Goal: Check status: Check status

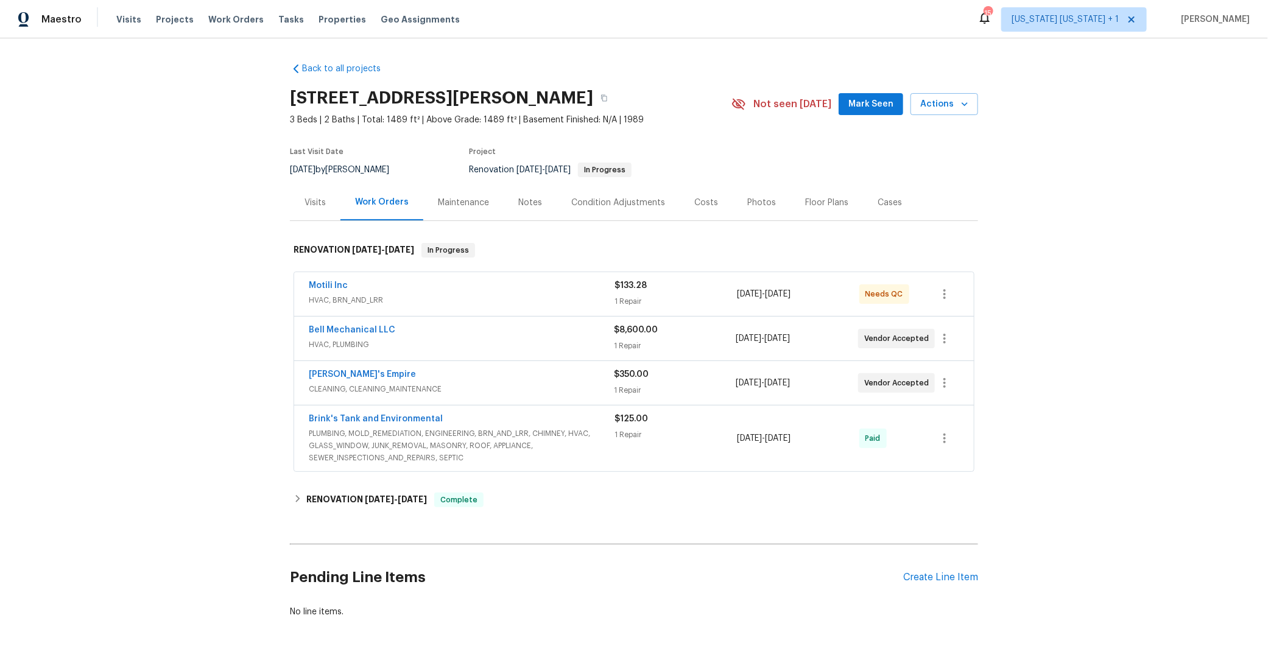
scroll to position [63, 0]
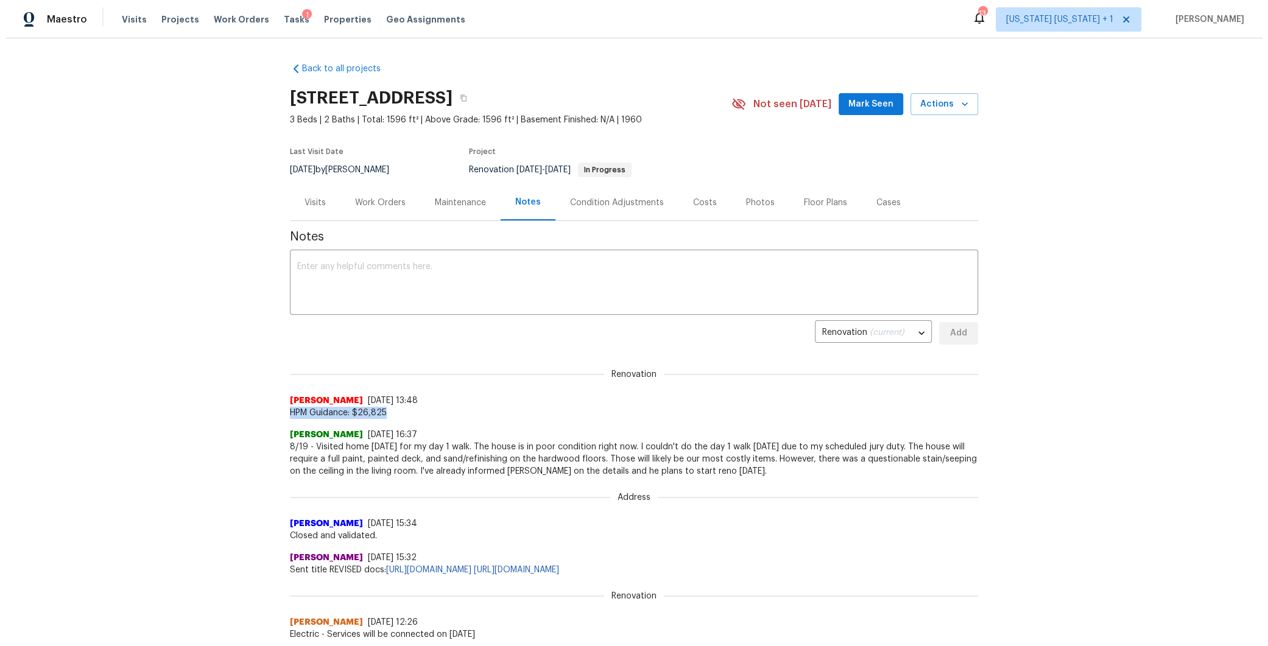
scroll to position [21, 0]
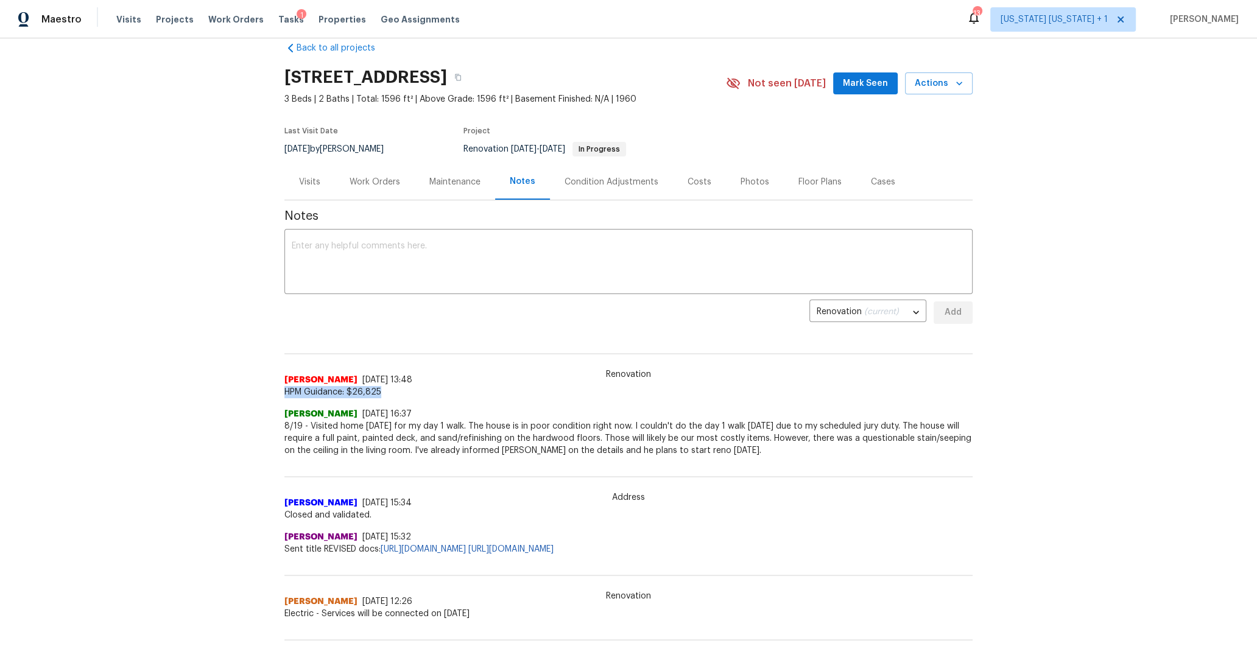
click at [202, 289] on div "Back to all projects 484 Pleasant St, Franklin, MA 02038 3 Beds | 2 Baths | Tot…" at bounding box center [628, 342] width 1257 height 608
click at [384, 183] on div "Work Orders" at bounding box center [374, 182] width 51 height 12
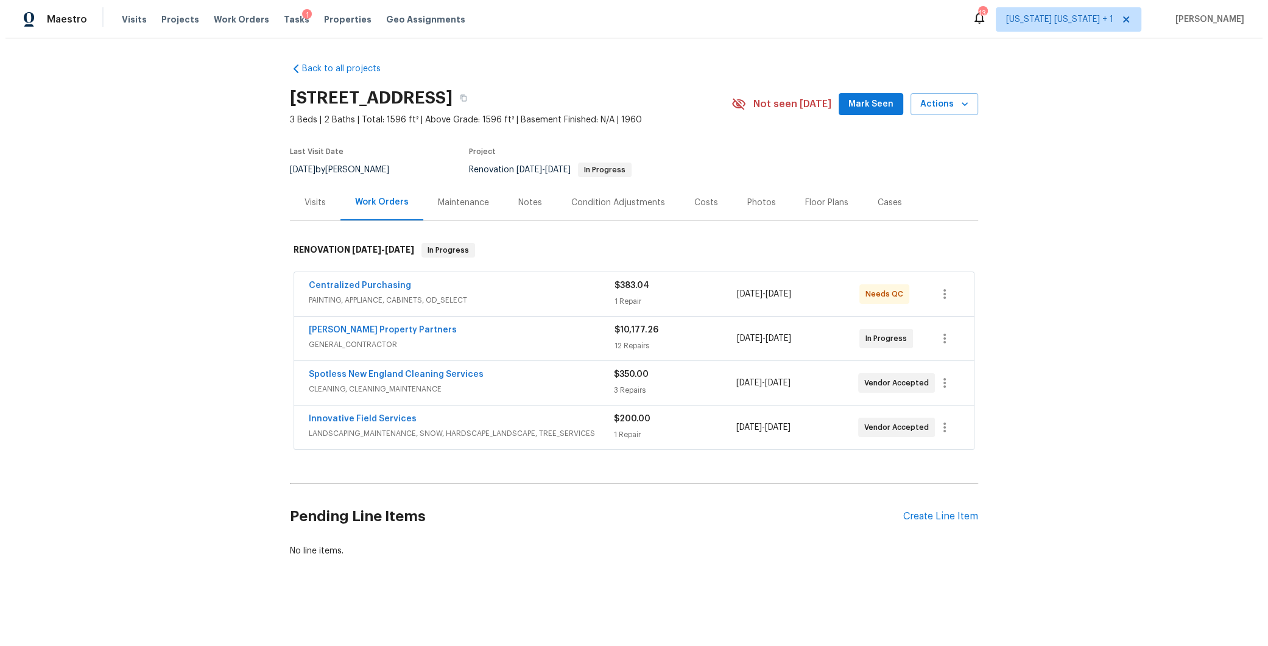
scroll to position [2, 0]
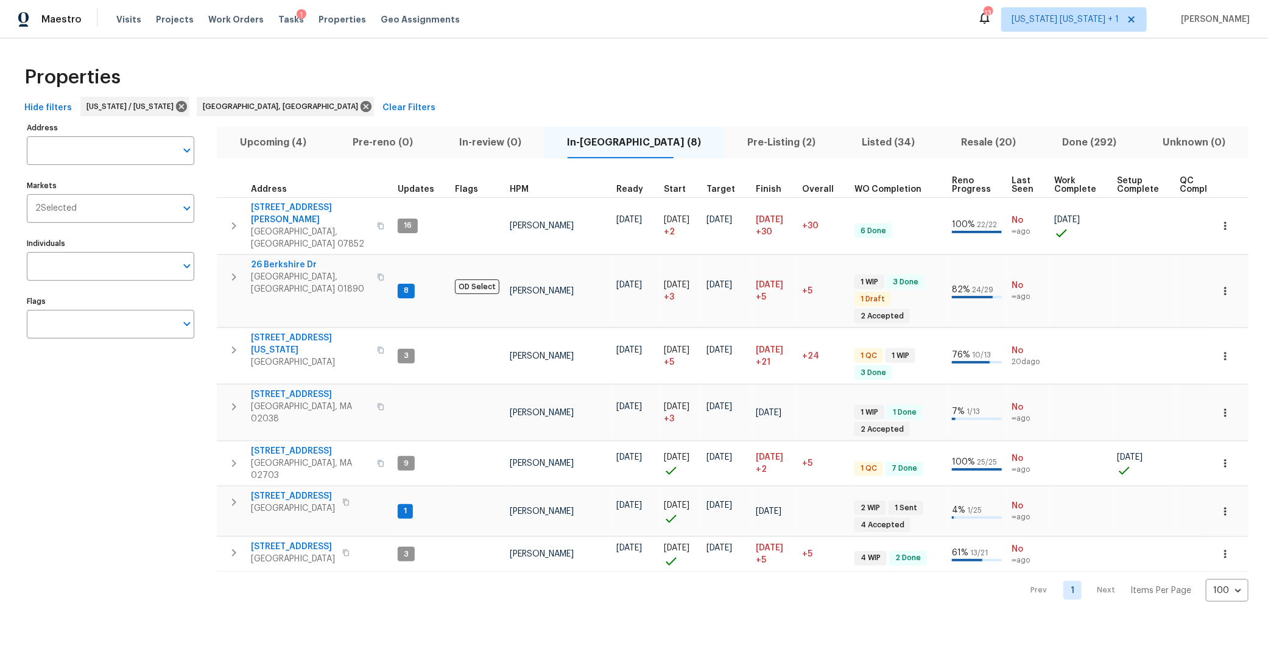
click at [846, 139] on span "Listed (34)" at bounding box center [888, 142] width 85 height 17
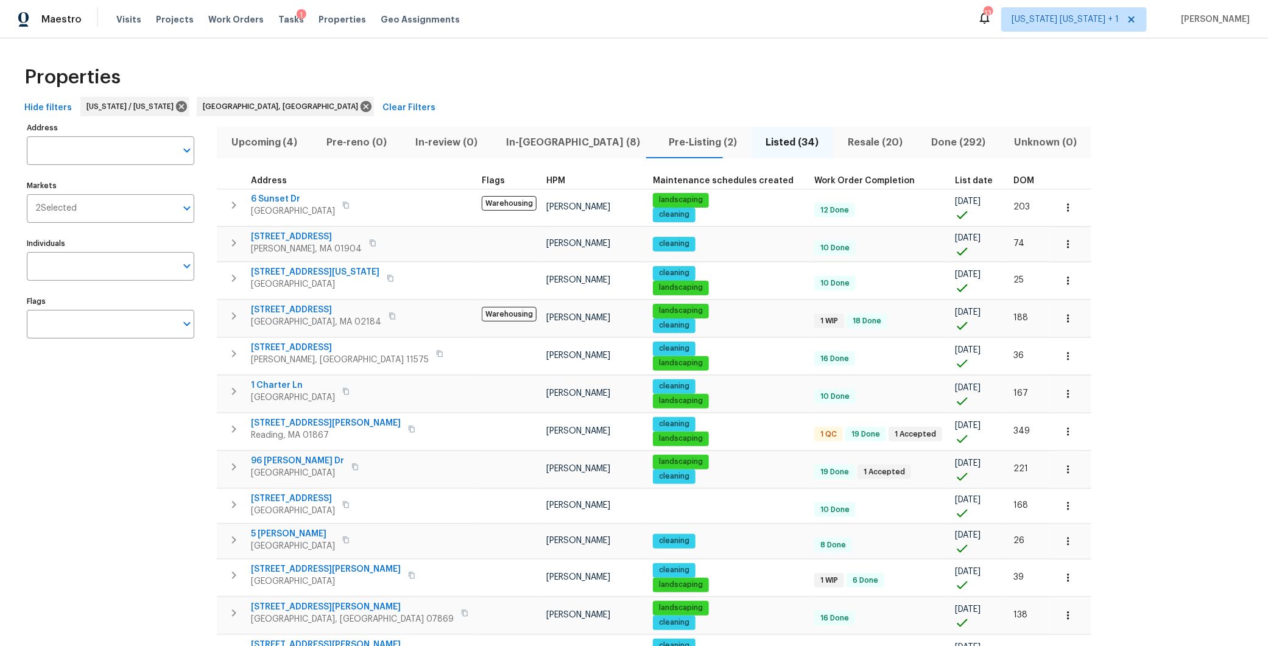
click at [1013, 177] on div "DOM" at bounding box center [1029, 181] width 32 height 9
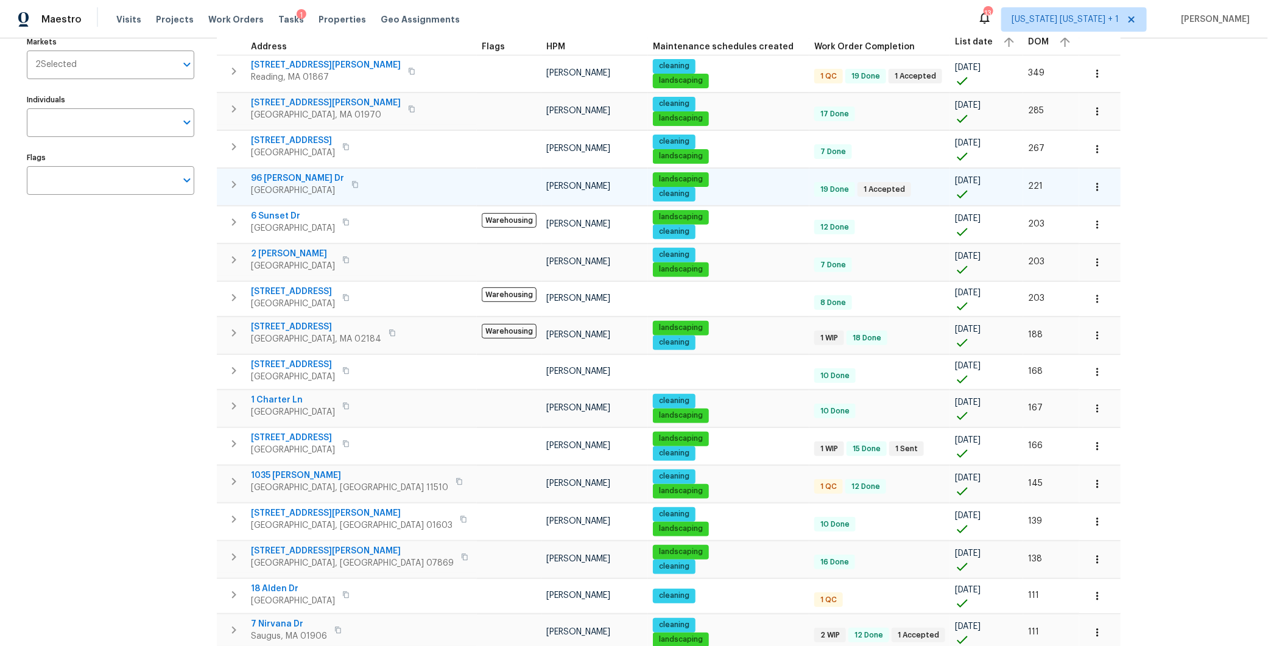
scroll to position [200, 0]
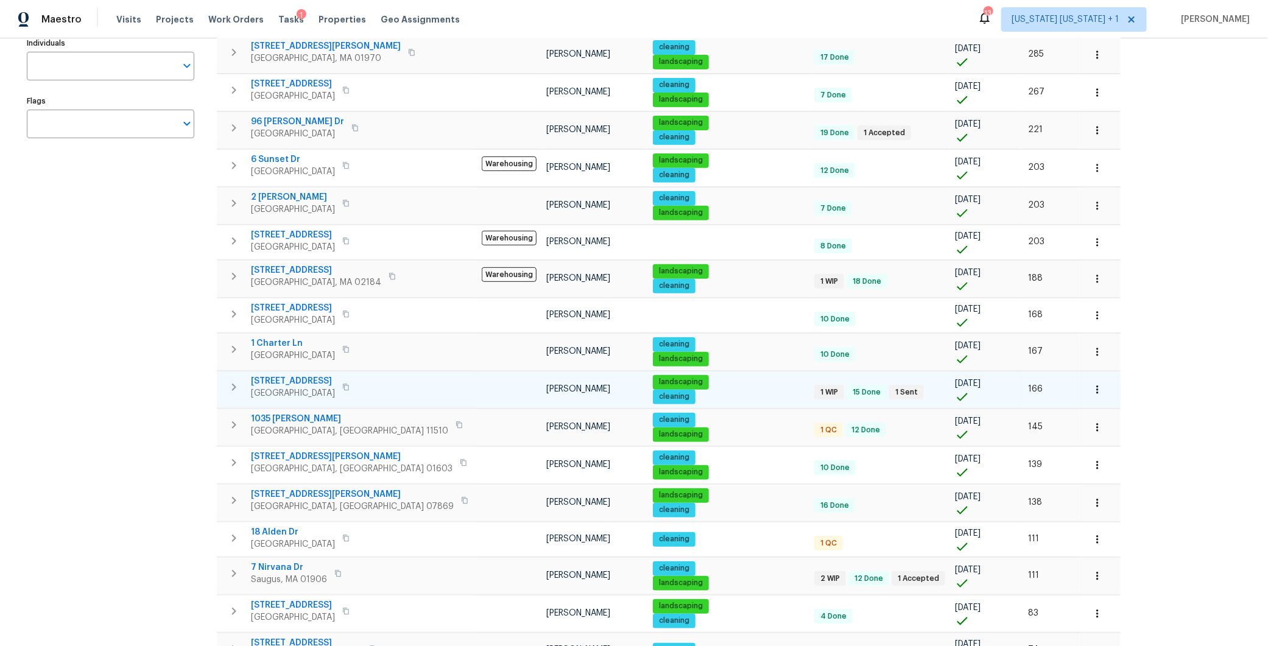
click at [288, 387] on span "Brockton, MA 02301" at bounding box center [293, 393] width 84 height 12
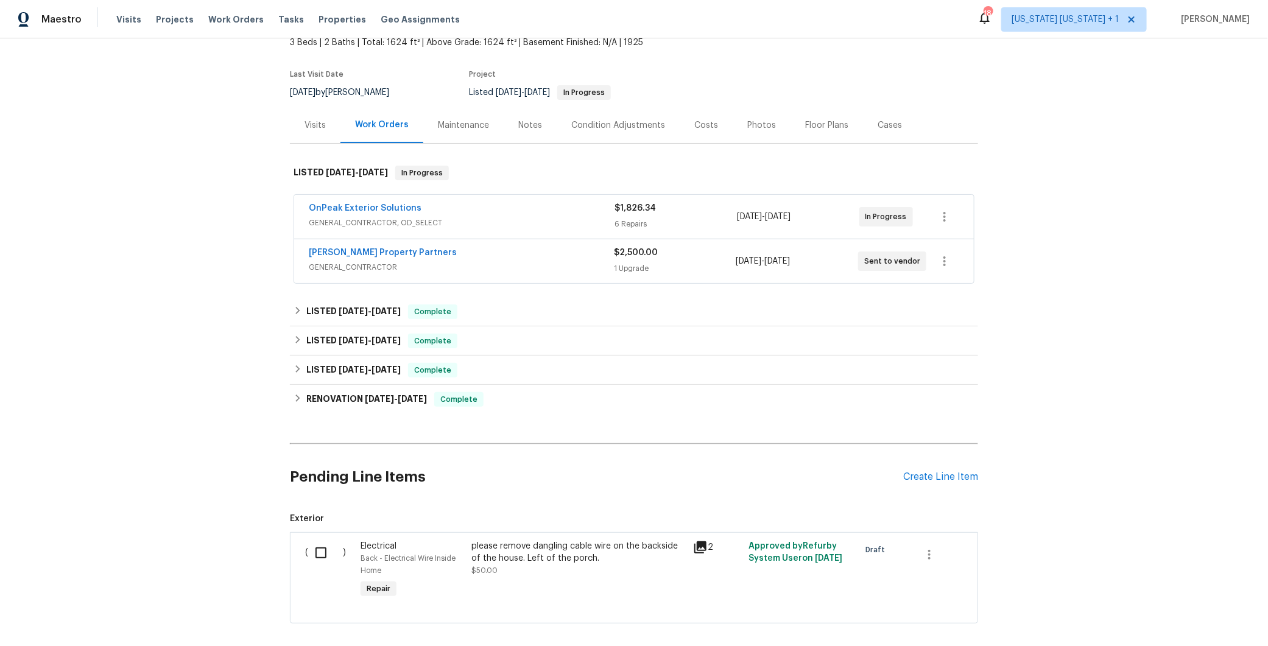
scroll to position [94, 0]
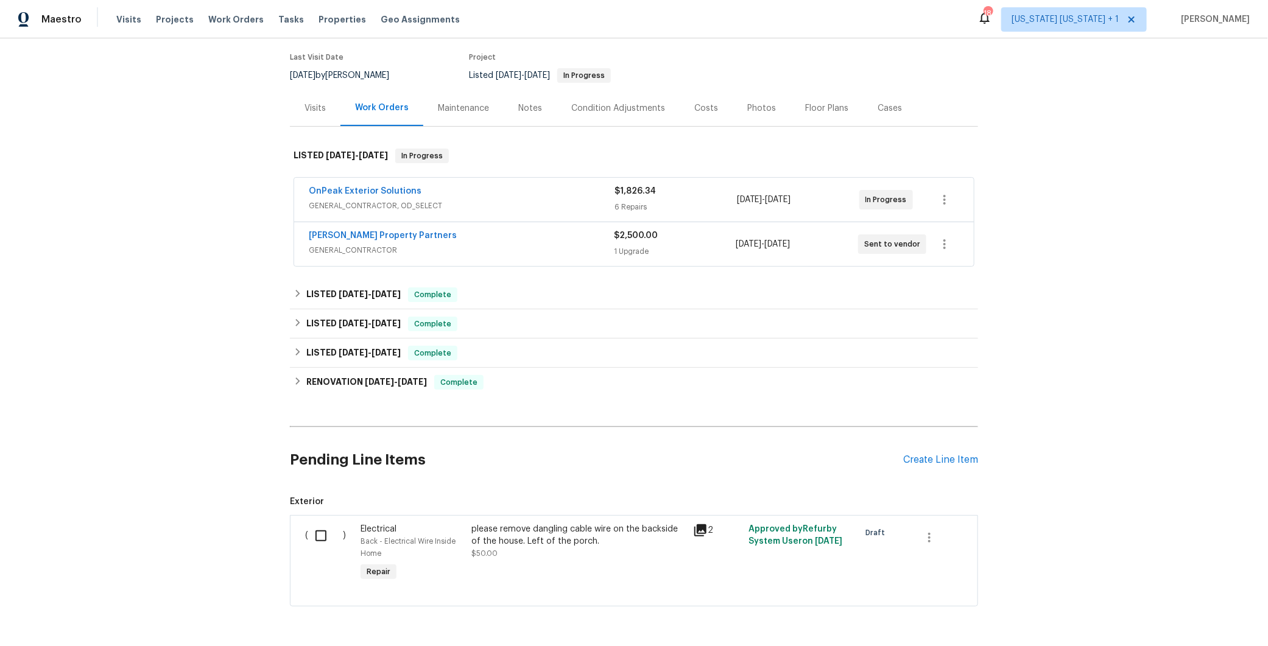
click at [537, 238] on div "Portillo Property Partners" at bounding box center [461, 237] width 305 height 15
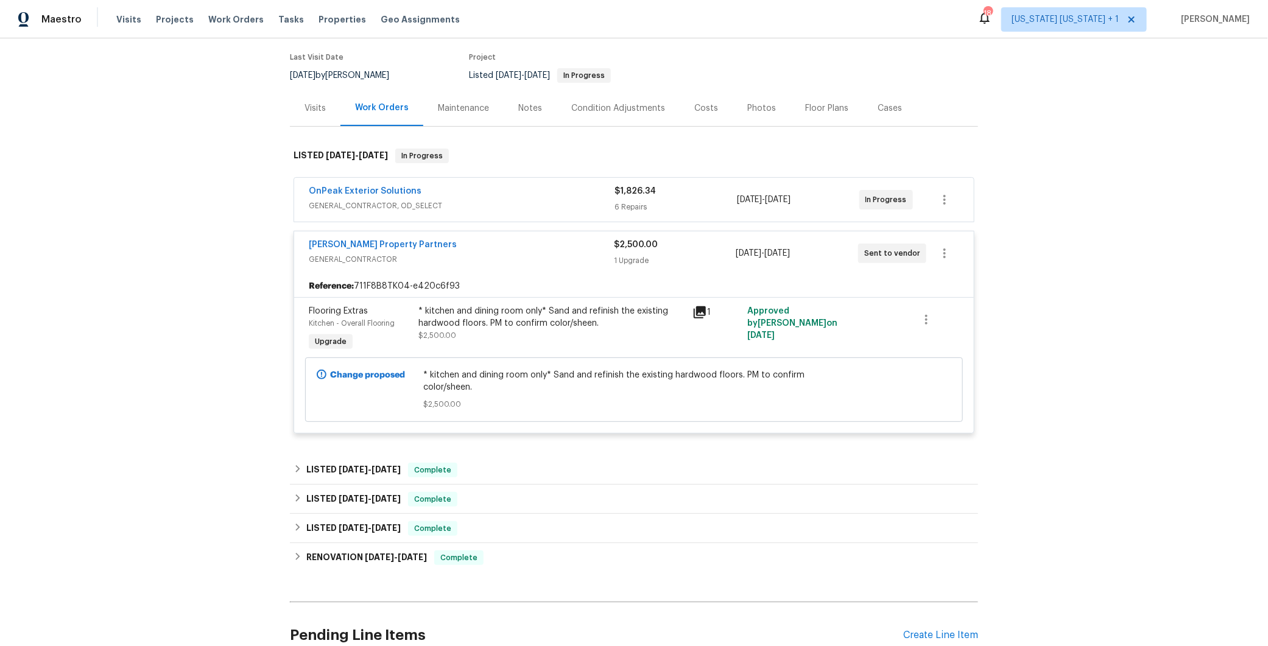
click at [537, 239] on div "Portillo Property Partners" at bounding box center [461, 246] width 305 height 15
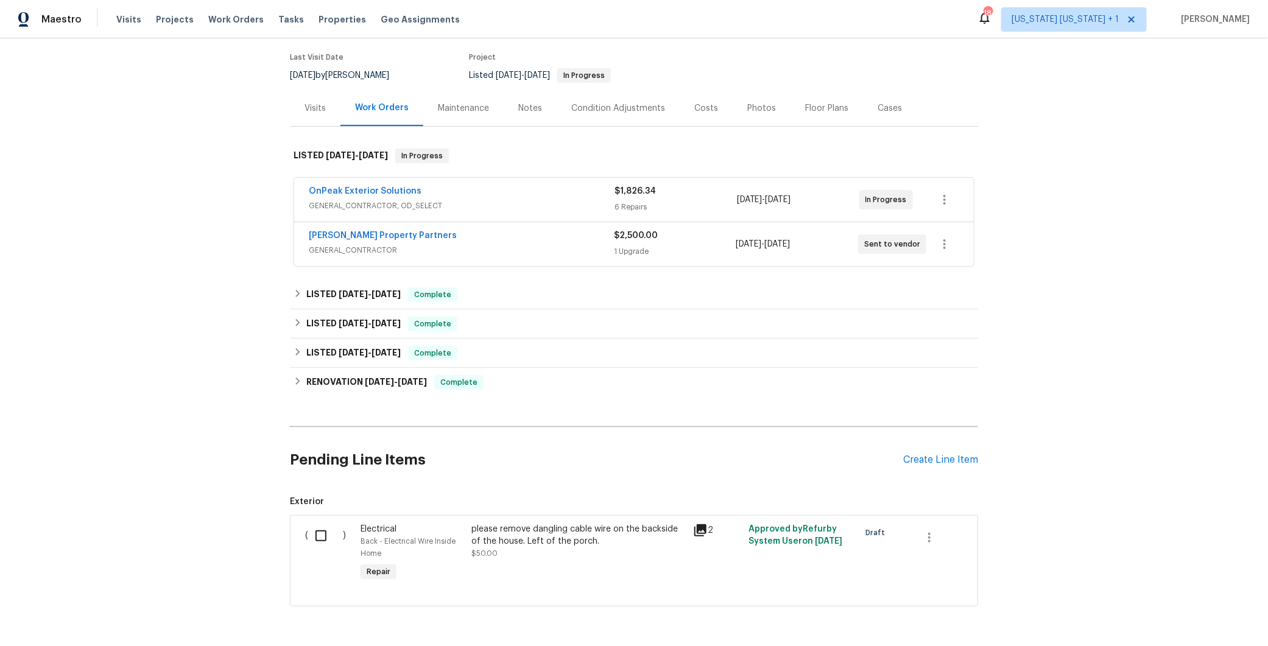
click at [534, 200] on span "GENERAL_CONTRACTOR, OD_SELECT" at bounding box center [462, 206] width 306 height 12
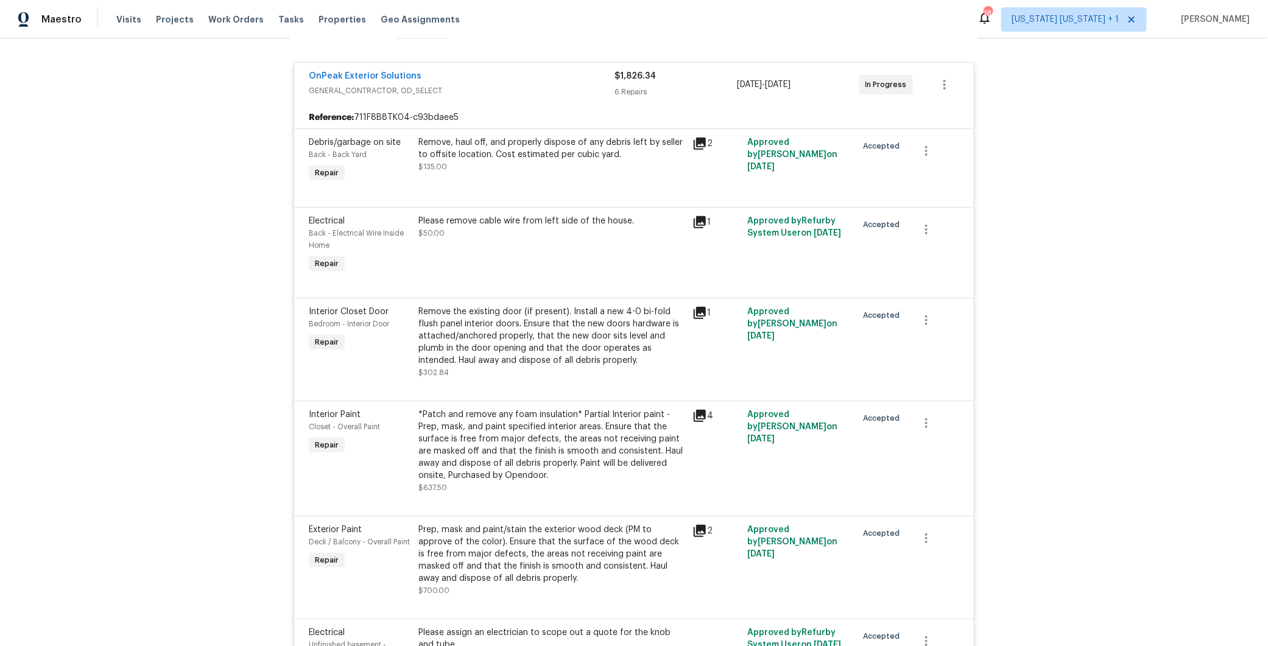
scroll to position [209, 0]
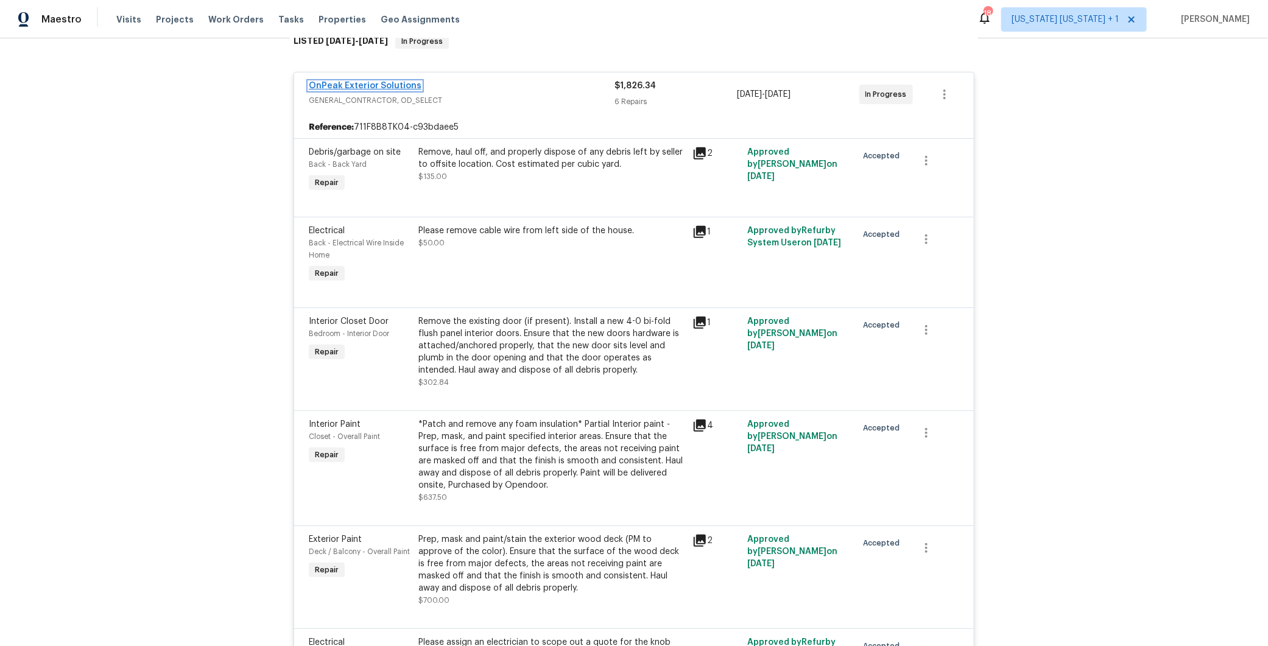
click at [381, 86] on link "OnPeak Exterior Solutions" at bounding box center [365, 86] width 113 height 9
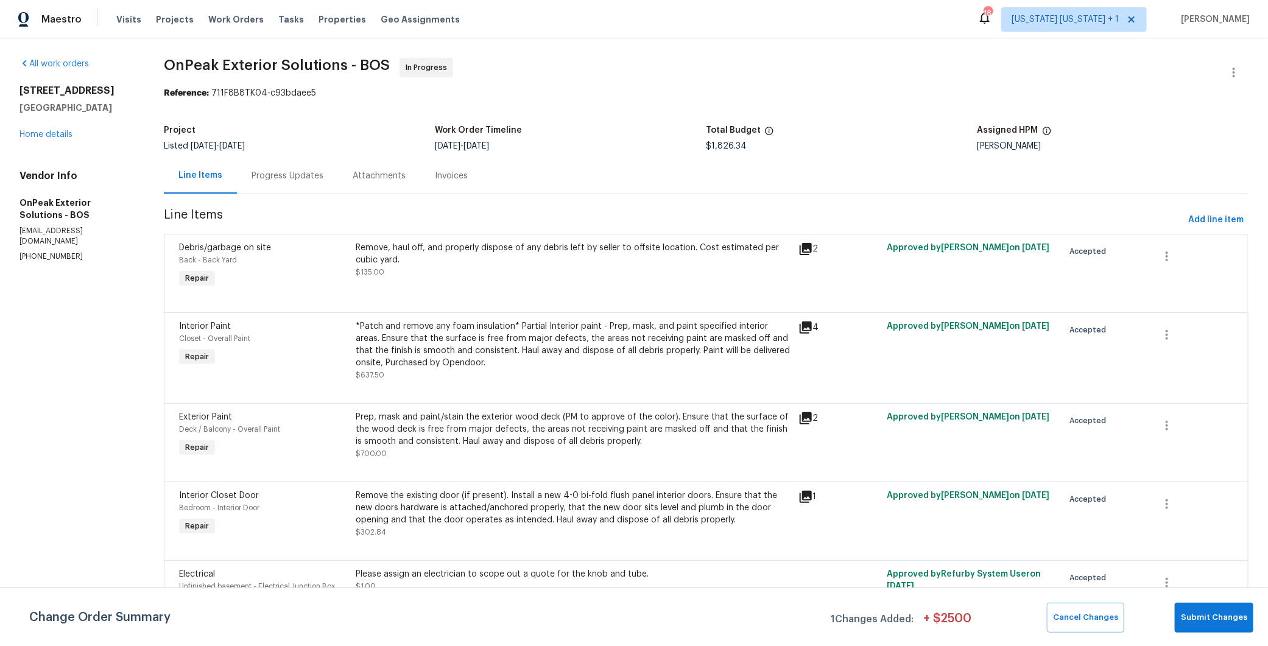
click at [300, 177] on div "Progress Updates" at bounding box center [287, 176] width 72 height 12
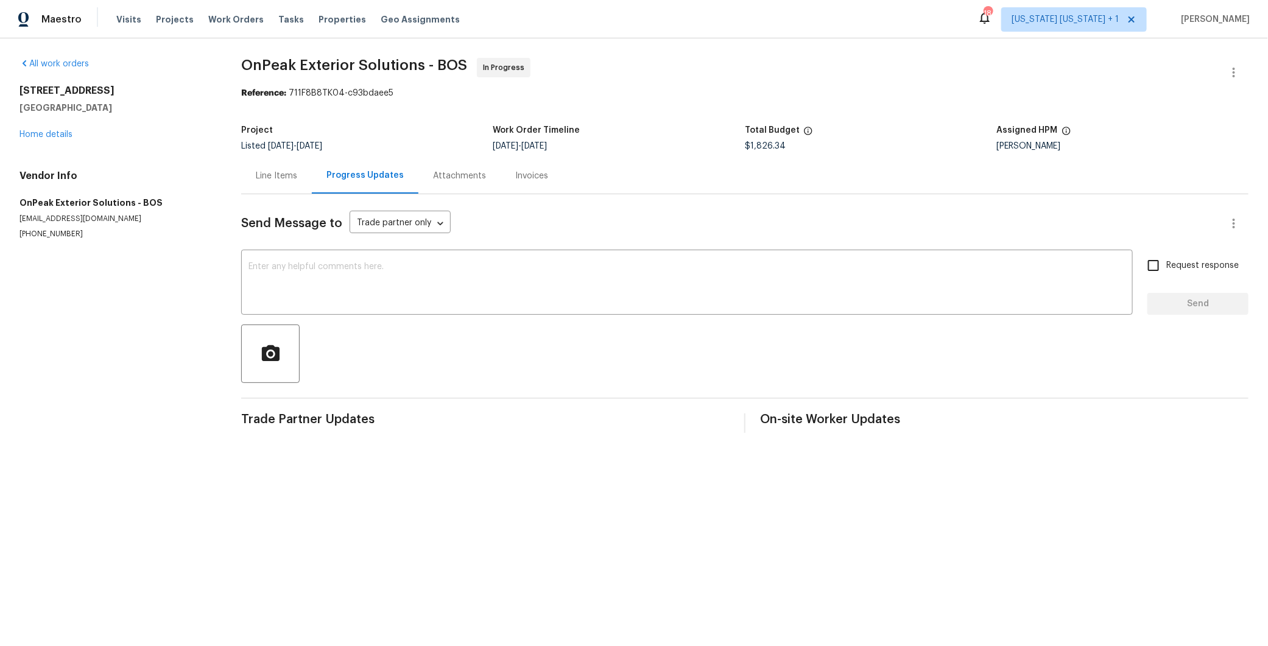
click at [256, 181] on div "Line Items" at bounding box center [276, 176] width 41 height 12
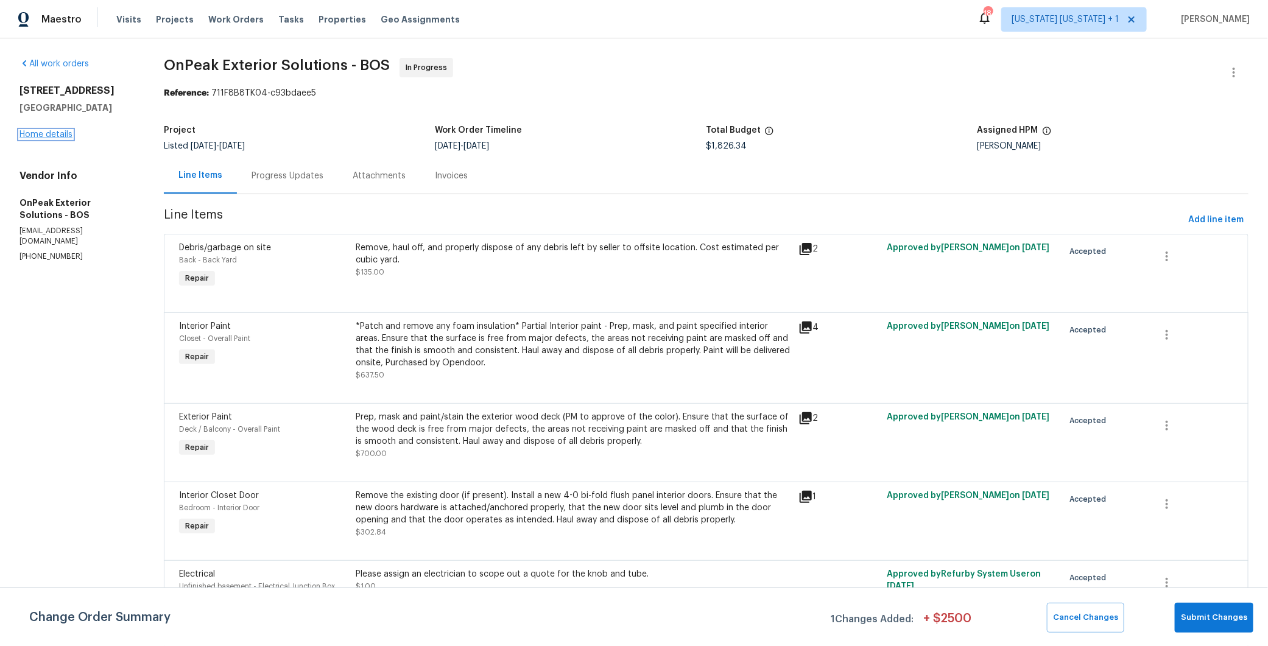
click at [56, 137] on link "Home details" at bounding box center [45, 134] width 53 height 9
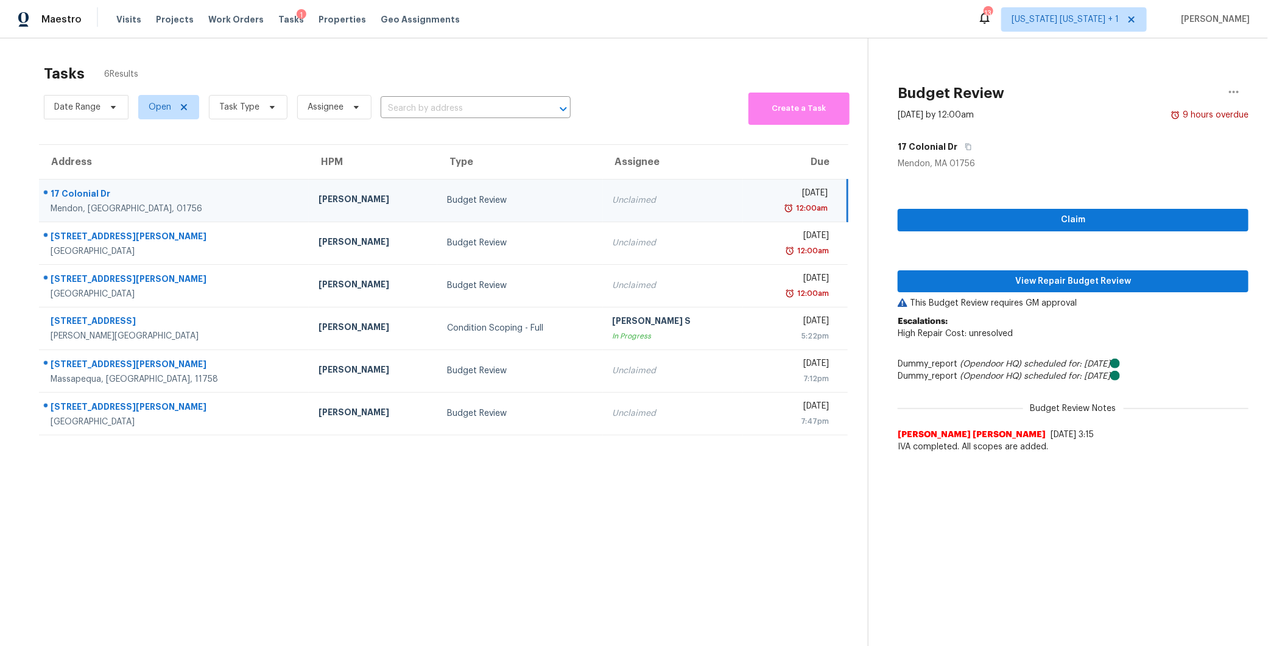
scroll to position [14, 0]
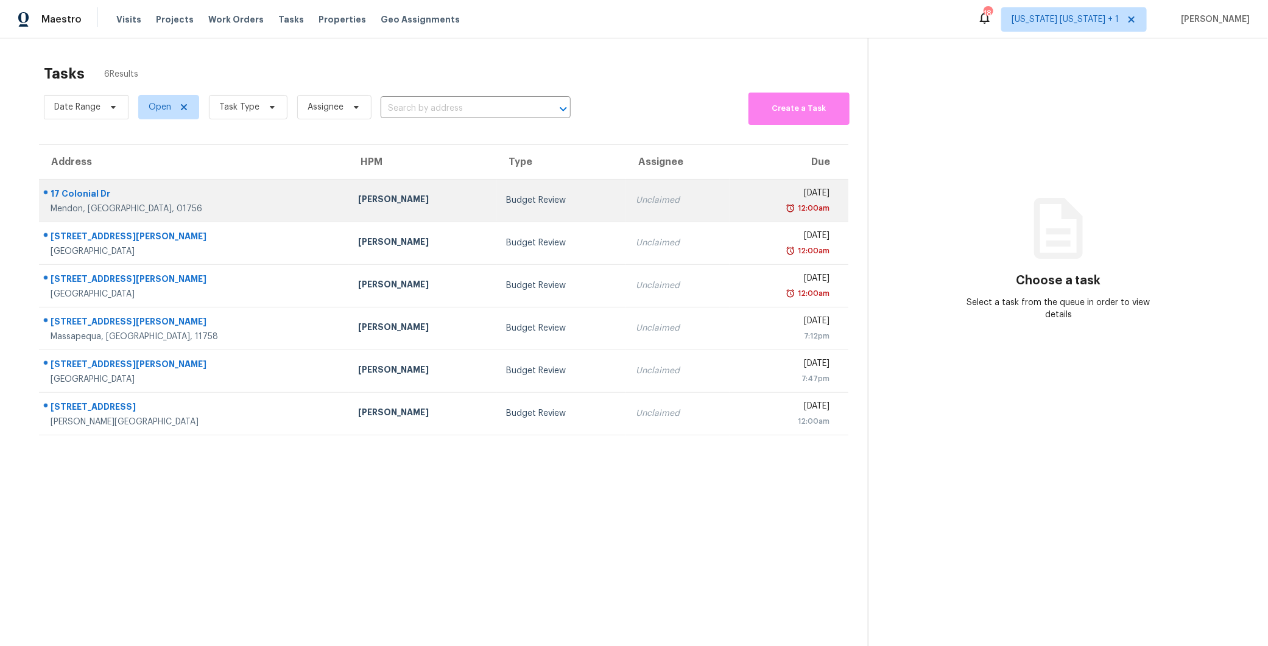
click at [512, 202] on div "Budget Review" at bounding box center [561, 200] width 110 height 12
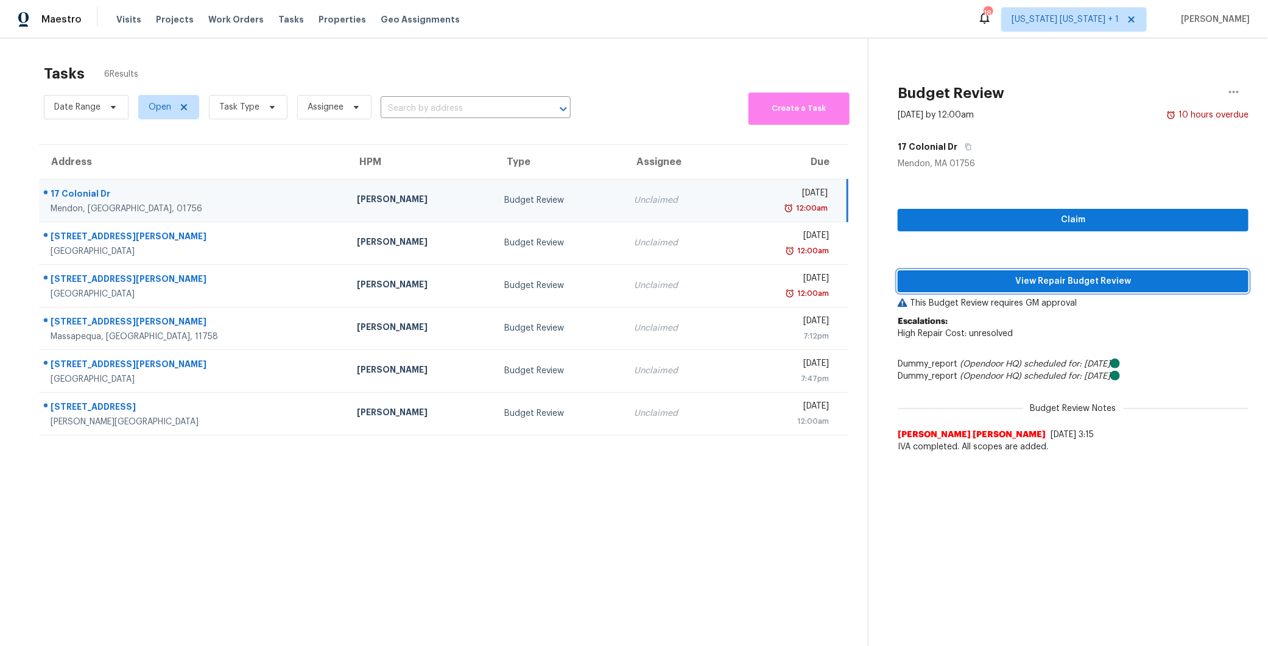
click at [1054, 279] on span "View Repair Budget Review" at bounding box center [1072, 281] width 331 height 15
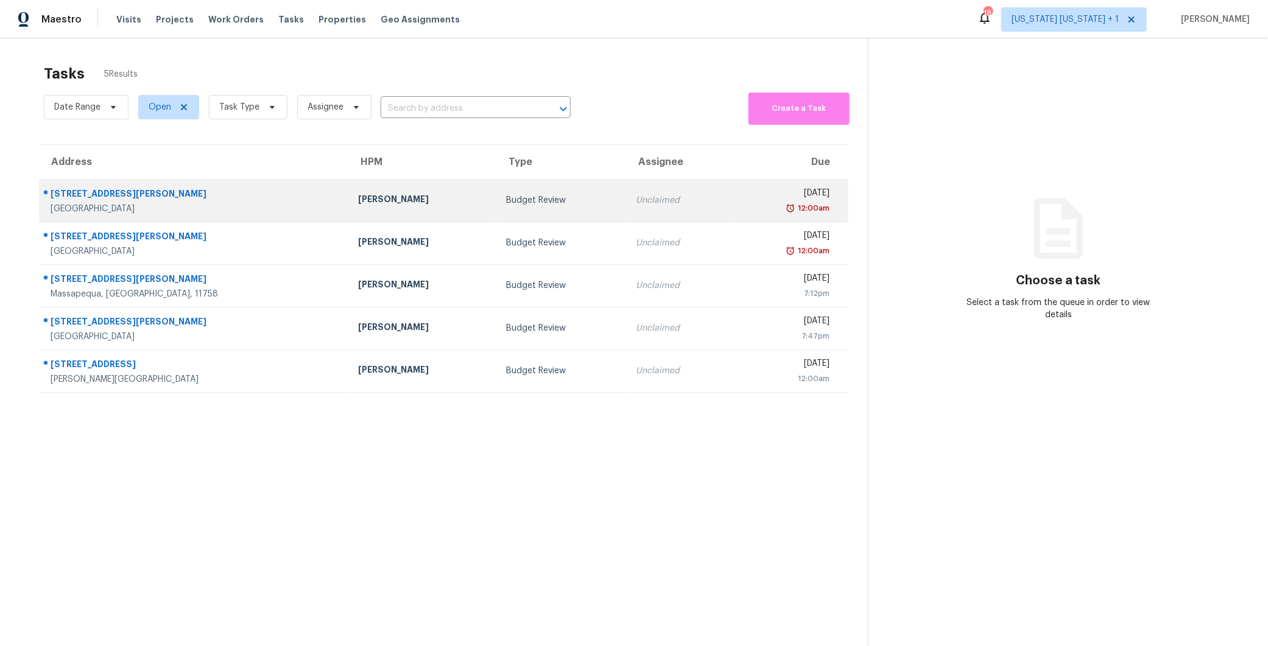
click at [511, 197] on div "Budget Review" at bounding box center [561, 200] width 110 height 12
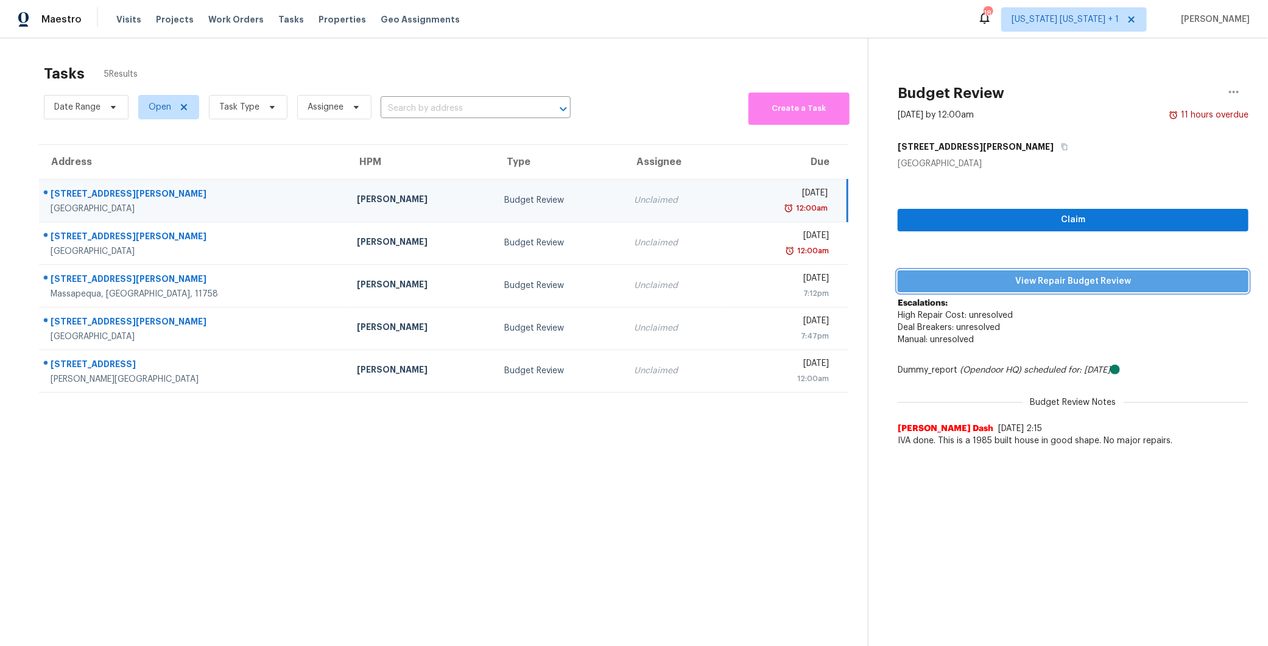
click at [1058, 275] on span "View Repair Budget Review" at bounding box center [1072, 281] width 331 height 15
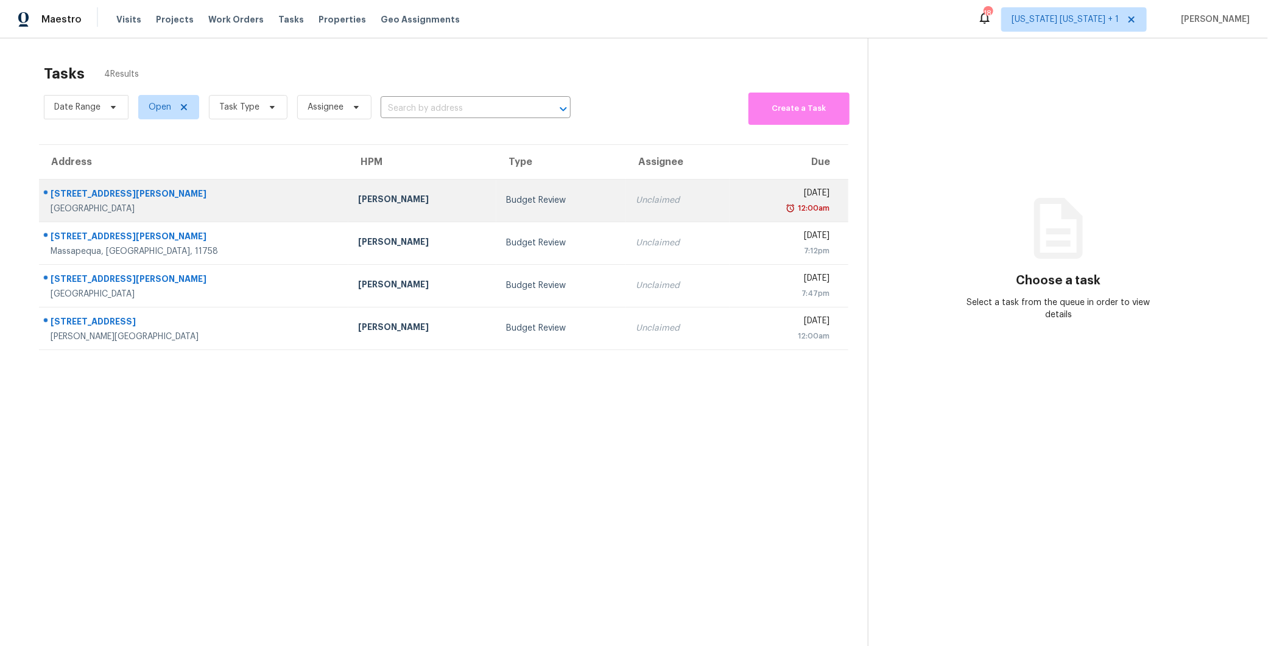
click at [506, 198] on div "Budget Review" at bounding box center [561, 200] width 110 height 12
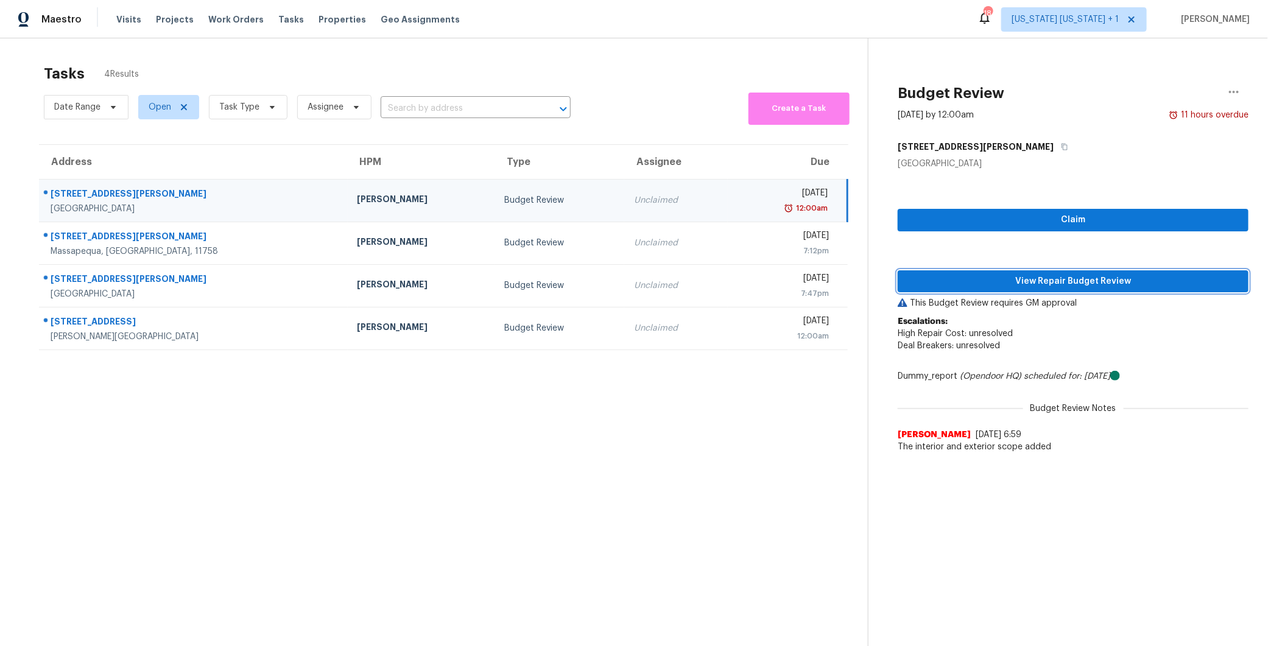
click at [1065, 281] on span "View Repair Budget Review" at bounding box center [1072, 281] width 331 height 15
